Goal: Register for event/course

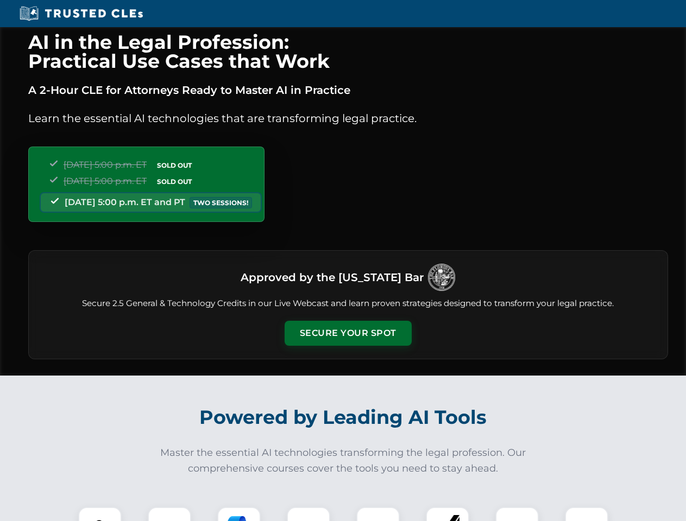
click at [347, 333] on button "Secure Your Spot" at bounding box center [347, 333] width 127 height 25
click at [100, 514] on img at bounding box center [99, 528] width 31 height 31
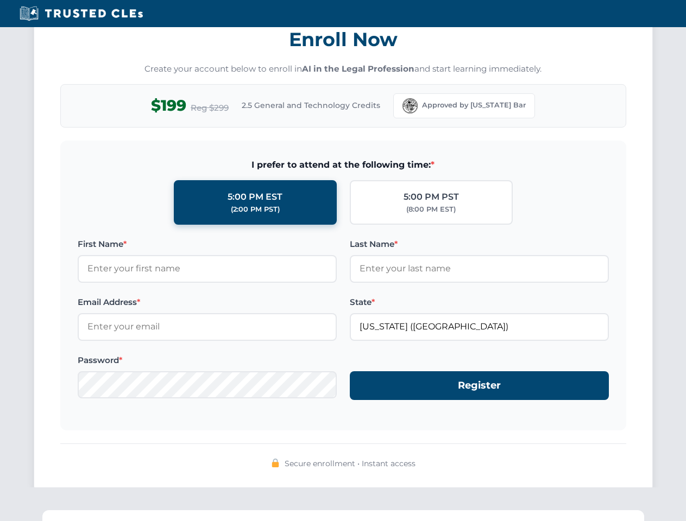
scroll to position [1066, 0]
